Goal: Check status: Check status

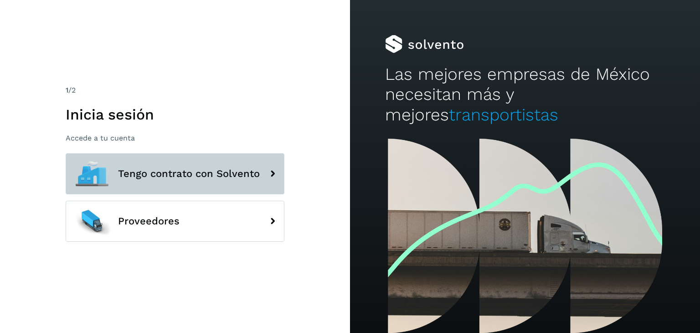
click at [156, 173] on span "Tengo contrato con Solvento" at bounding box center [189, 173] width 142 height 11
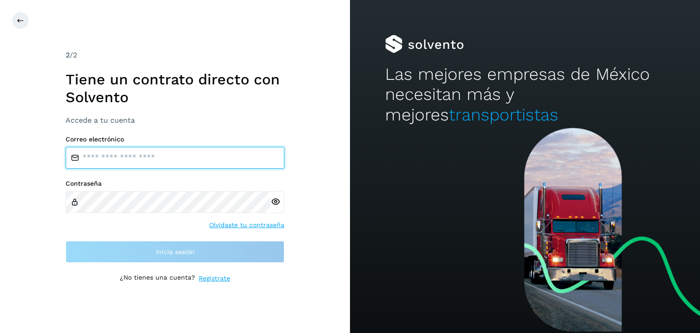
click at [155, 162] on input "email" at bounding box center [175, 158] width 219 height 22
type input "**********"
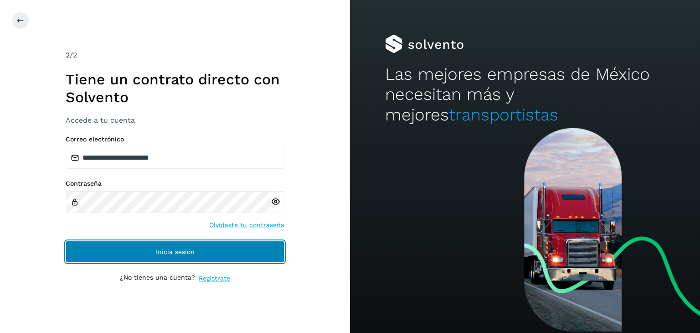
click at [164, 250] on span "Inicia sesión" at bounding box center [175, 251] width 39 height 6
click at [180, 246] on button "Inicia sesión" at bounding box center [175, 252] width 219 height 22
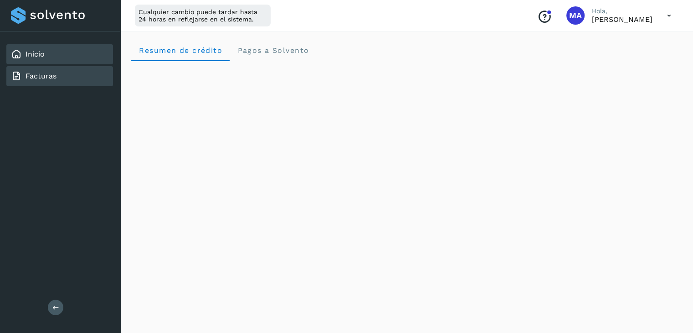
click at [46, 79] on link "Facturas" at bounding box center [41, 76] width 31 height 9
click at [46, 68] on div "Facturas" at bounding box center [59, 76] width 107 height 20
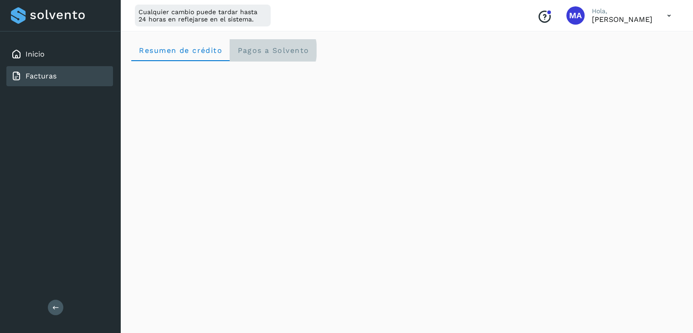
click at [264, 45] on Solvento "Pagos a Solvento" at bounding box center [273, 50] width 87 height 22
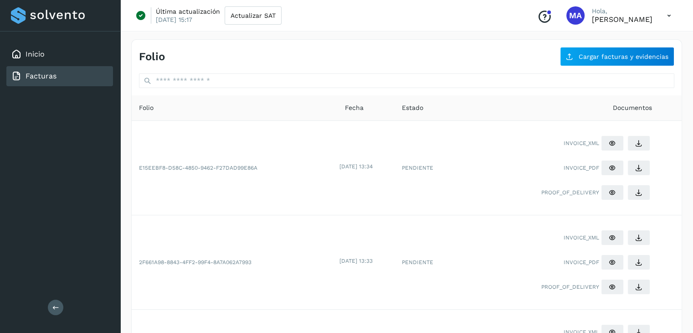
click at [41, 73] on link "Facturas" at bounding box center [41, 76] width 31 height 9
click at [47, 59] on div "Inicio" at bounding box center [59, 54] width 107 height 20
